Goal: Task Accomplishment & Management: Use online tool/utility

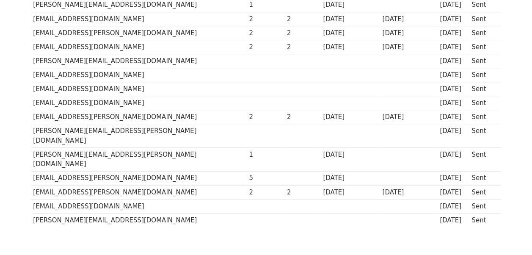
scroll to position [307, 0]
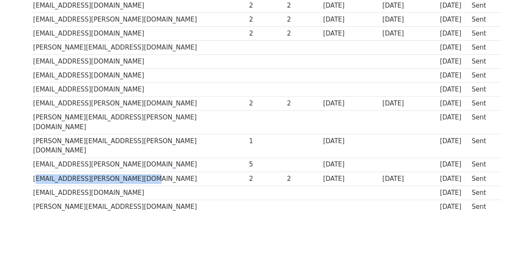
drag, startPoint x: 33, startPoint y: 146, endPoint x: 171, endPoint y: 146, distance: 138.5
click at [171, 172] on td "[EMAIL_ADDRESS][PERSON_NAME][DOMAIN_NAME]" at bounding box center [139, 179] width 216 height 14
copy td "[EMAIL_ADDRESS][PERSON_NAME][DOMAIN_NAME]"
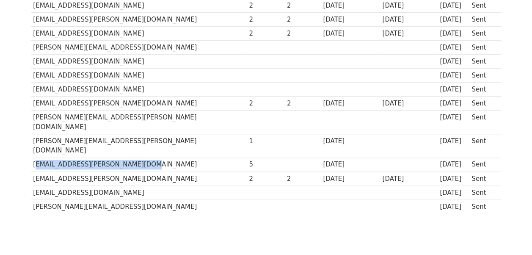
drag, startPoint x: 33, startPoint y: 131, endPoint x: 176, endPoint y: 126, distance: 143.7
click at [176, 158] on td "[EMAIL_ADDRESS][PERSON_NAME][DOMAIN_NAME]" at bounding box center [139, 165] width 216 height 14
copy td "[EMAIL_ADDRESS][PERSON_NAME][DOMAIN_NAME]"
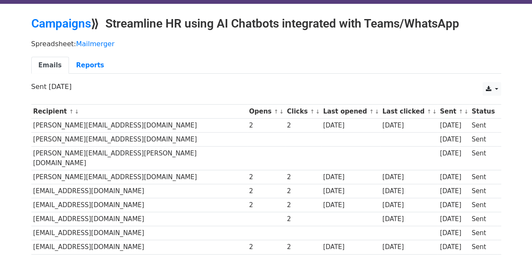
scroll to position [3, 0]
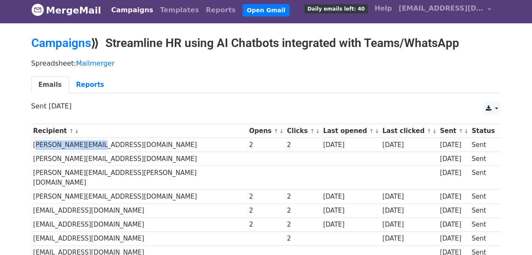
drag, startPoint x: 31, startPoint y: 144, endPoint x: 138, endPoint y: 144, distance: 107.2
click at [138, 144] on td "[PERSON_NAME][EMAIL_ADDRESS][DOMAIN_NAME]" at bounding box center [139, 145] width 216 height 14
click at [49, 139] on td "[PERSON_NAME][EMAIL_ADDRESS][DOMAIN_NAME]" at bounding box center [139, 145] width 216 height 14
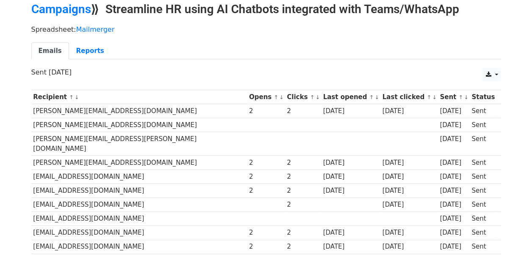
scroll to position [54, 0]
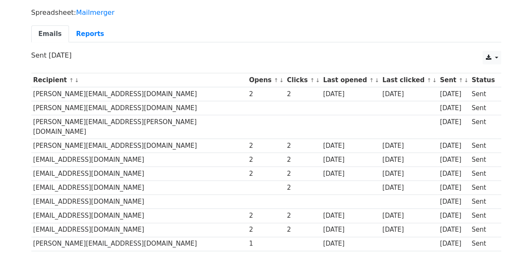
click at [23, 99] on body "MergeMail Campaigns Templates Reports Open Gmail Daily emails left: 40 Help [EM…" at bounding box center [266, 226] width 532 height 561
click at [24, 131] on body "MergeMail Campaigns Templates Reports Open Gmail Daily emails left: 40 Help [EM…" at bounding box center [266, 226] width 532 height 561
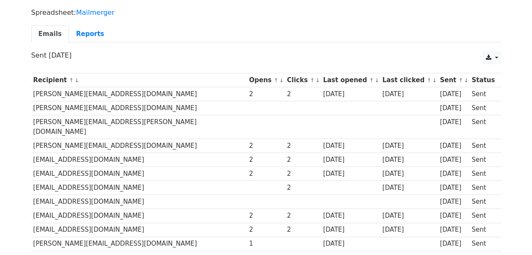
click at [23, 201] on body "MergeMail Campaigns Templates Reports Open Gmail Daily emails left: 40 Help [EM…" at bounding box center [266, 226] width 532 height 561
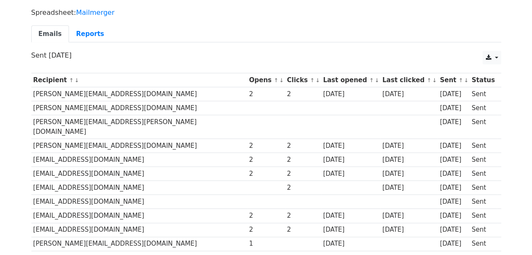
click at [23, 224] on body "MergeMail Campaigns Templates Reports Open Gmail Daily emails left: 40 Help [EM…" at bounding box center [266, 226] width 532 height 561
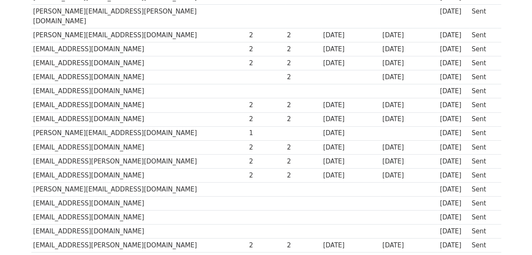
scroll to position [166, 0]
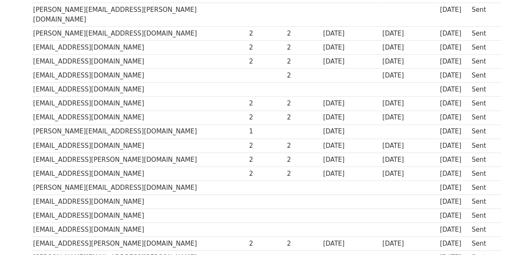
click at [22, 128] on body "MergeMail Campaigns Templates Reports Open Gmail Daily emails left: 40 Help [EM…" at bounding box center [266, 114] width 532 height 561
click at [24, 133] on body "MergeMail Campaigns Templates Reports Open Gmail Daily emails left: 40 Help [EM…" at bounding box center [266, 114] width 532 height 561
click at [25, 149] on div "Recipient ↑ ↓ Opens ↑ ↓ Clicks ↑ ↓ Last opened ↑ ↓ Last clicked ↑ ↓ Sent ↑ ↓ St…" at bounding box center [266, 158] width 483 height 404
click at [22, 163] on body "MergeMail Campaigns Templates Reports Open Gmail Daily emails left: 40 Help [EM…" at bounding box center [266, 114] width 532 height 561
click at [24, 178] on body "MergeMail Campaigns Templates Reports Open Gmail Daily emails left: 40 Help [EM…" at bounding box center [266, 114] width 532 height 561
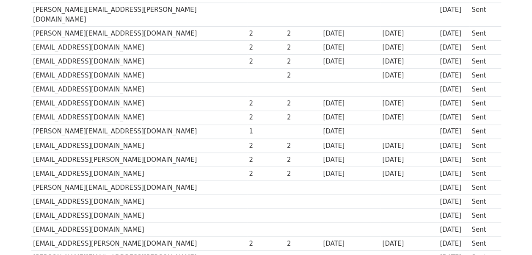
click at [22, 193] on body "MergeMail Campaigns Templates Reports Open Gmail Daily emails left: 40 Help [EM…" at bounding box center [266, 114] width 532 height 561
click at [22, 203] on body "MergeMail Campaigns Templates Reports Open Gmail Daily emails left: 40 Help [EM…" at bounding box center [266, 114] width 532 height 561
click at [21, 213] on body "MergeMail Campaigns Templates Reports Open Gmail Daily emails left: 40 Help [EM…" at bounding box center [266, 114] width 532 height 561
click at [20, 225] on body "MergeMail Campaigns Templates Reports Open Gmail Daily emails left: 40 Help [EM…" at bounding box center [266, 114] width 532 height 561
click at [19, 235] on body "MergeMail Campaigns Templates Reports Open Gmail Daily emails left: 40 Help [EM…" at bounding box center [266, 114] width 532 height 561
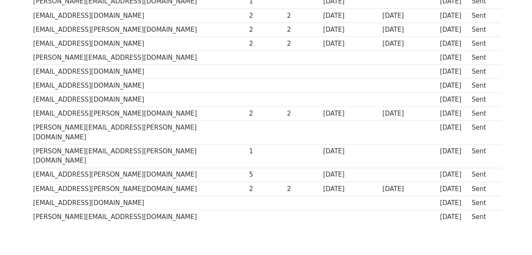
scroll to position [307, 0]
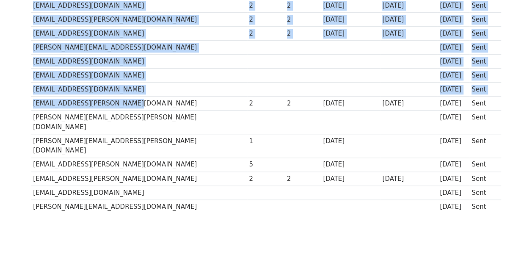
drag, startPoint x: 30, startPoint y: 92, endPoint x: 144, endPoint y: 89, distance: 113.1
click at [144, 89] on div "Recipient ↑ ↓ Opens ↑ ↓ Clicks ↑ ↓ Last opened ↑ ↓ Last clicked ↑ ↓ Sent ↑ ↓ St…" at bounding box center [266, 18] width 483 height 404
click at [144, 97] on td "[EMAIL_ADDRESS][PERSON_NAME][DOMAIN_NAME]" at bounding box center [139, 104] width 216 height 14
click at [109, 97] on td "[EMAIL_ADDRESS][PERSON_NAME][DOMAIN_NAME]" at bounding box center [139, 104] width 216 height 14
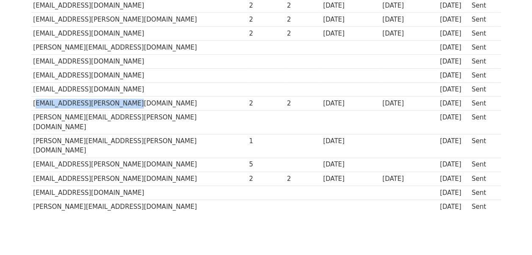
drag, startPoint x: 33, startPoint y: 88, endPoint x: 123, endPoint y: 90, distance: 89.8
click at [123, 97] on td "[EMAIL_ADDRESS][PERSON_NAME][DOMAIN_NAME]" at bounding box center [139, 104] width 216 height 14
copy td "[EMAIL_ADDRESS][PERSON_NAME][DOMAIN_NAME]"
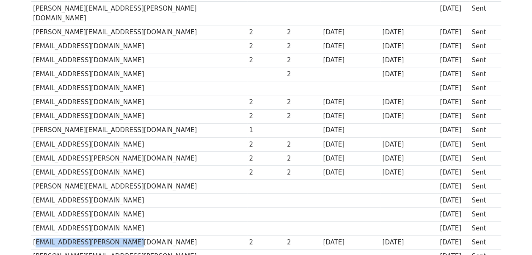
scroll to position [167, 0]
click at [103, 236] on td "[EMAIL_ADDRESS][PERSON_NAME][DOMAIN_NAME]" at bounding box center [139, 243] width 216 height 14
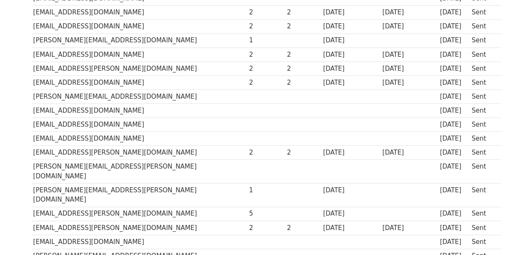
scroll to position [262, 0]
